Goal: Transaction & Acquisition: Purchase product/service

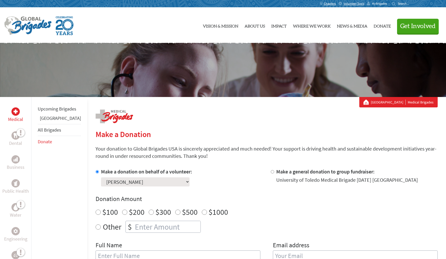
click at [380, 3] on span "MyBrigades" at bounding box center [378, 4] width 15 height 4
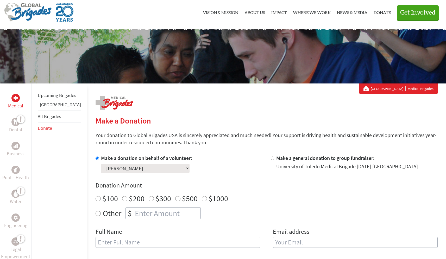
scroll to position [17, 0]
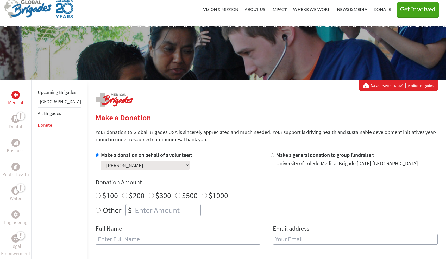
radio input "true"
click at [157, 207] on input "number" at bounding box center [167, 209] width 67 height 11
click at [134, 213] on input "2540" at bounding box center [167, 209] width 67 height 11
type input "2540"
click at [242, 216] on div "Other $ 2540" at bounding box center [266, 210] width 342 height 12
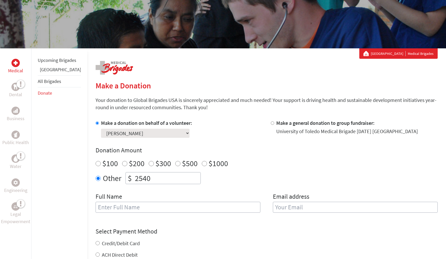
scroll to position [53, 0]
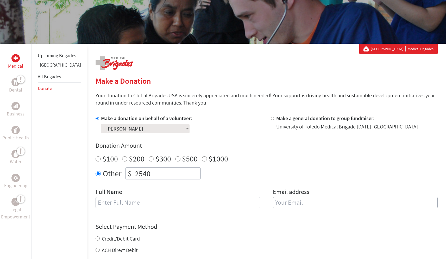
click at [231, 202] on input "text" at bounding box center [177, 202] width 165 height 11
type input "[PERSON_NAME]"
click at [303, 202] on input "email" at bounding box center [355, 202] width 165 height 11
type input "[EMAIL_ADDRESS][DOMAIN_NAME]"
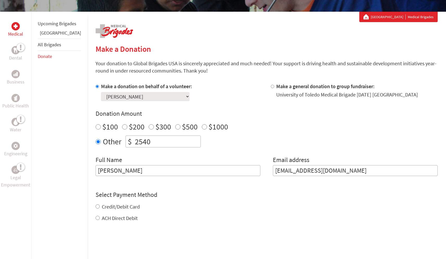
click at [104, 218] on form "Make a donation on behalf of a volunteer: Select a volunteer... [PERSON_NAME] […" at bounding box center [266, 184] width 342 height 202
click at [95, 210] on input "ACH Direct Debit" at bounding box center [97, 212] width 4 height 4
radio input "true"
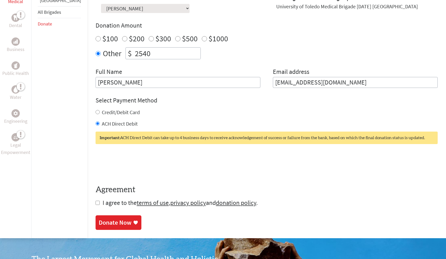
scroll to position [175, 0]
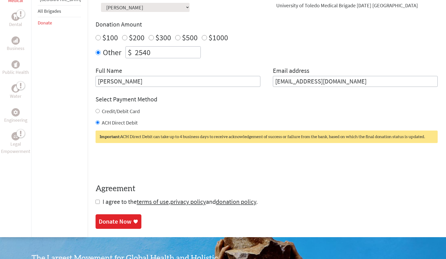
click at [95, 203] on input "checkbox" at bounding box center [97, 202] width 4 height 4
checkbox input "true"
click at [99, 219] on div "Donate Now" at bounding box center [115, 222] width 33 height 8
